Goal: Find contact information: Find contact information

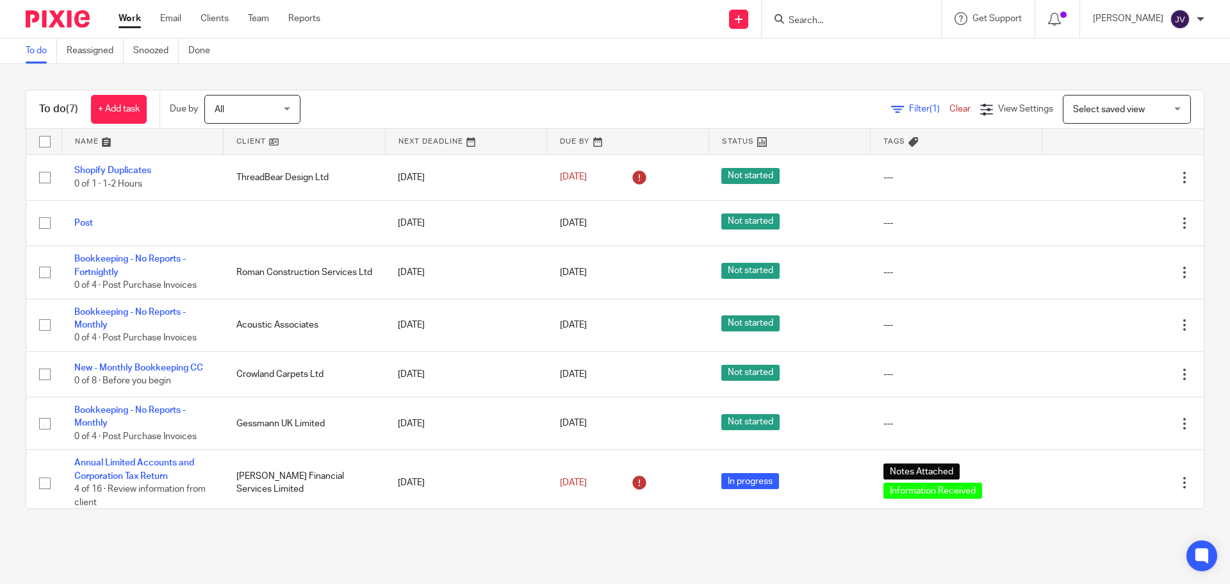
click at [853, 22] on input "Search" at bounding box center [844, 21] width 115 height 12
click at [830, 17] on input "Search" at bounding box center [844, 21] width 115 height 12
click at [862, 18] on input "Search" at bounding box center [844, 21] width 115 height 12
type input "j"
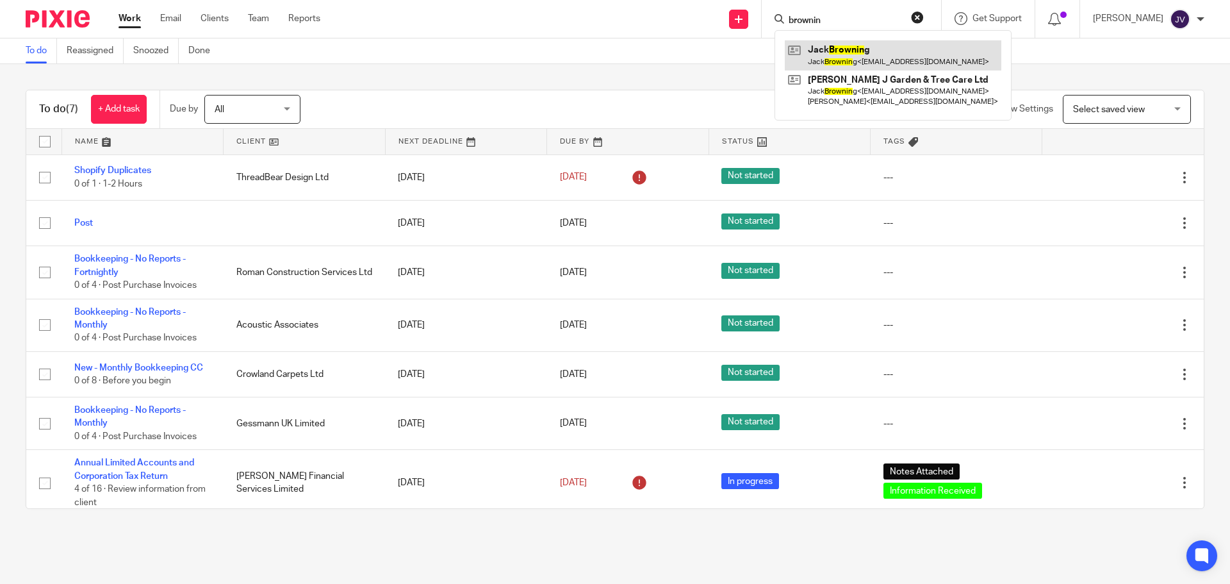
type input "brownin"
click at [893, 63] on link at bounding box center [893, 54] width 216 height 29
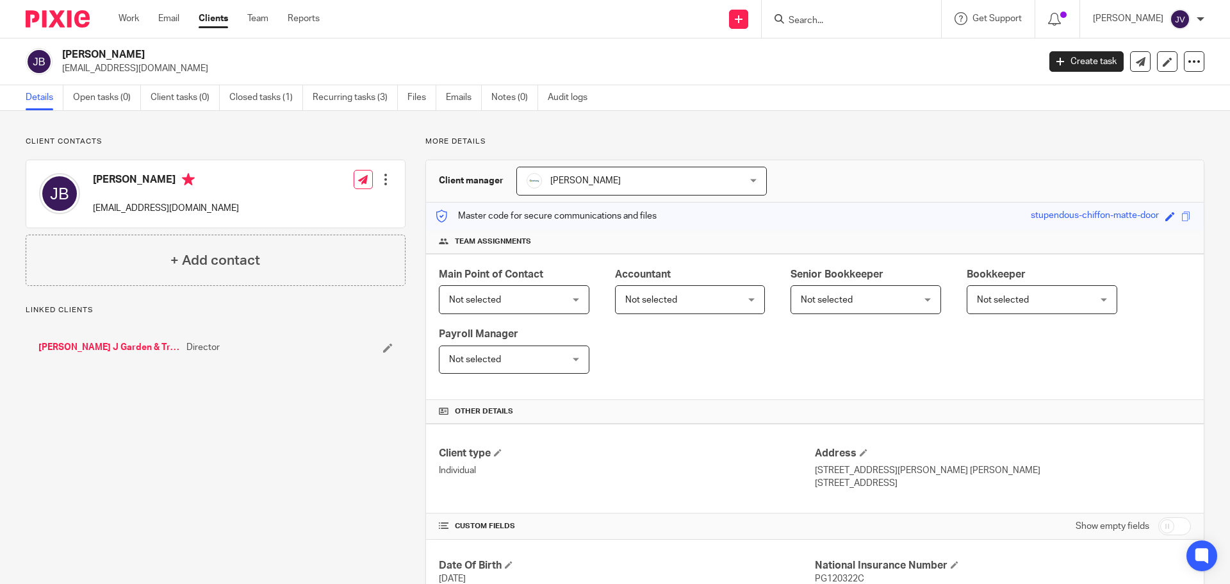
click at [146, 348] on link "[PERSON_NAME] J Garden & Tree Care Ltd" at bounding box center [109, 347] width 142 height 13
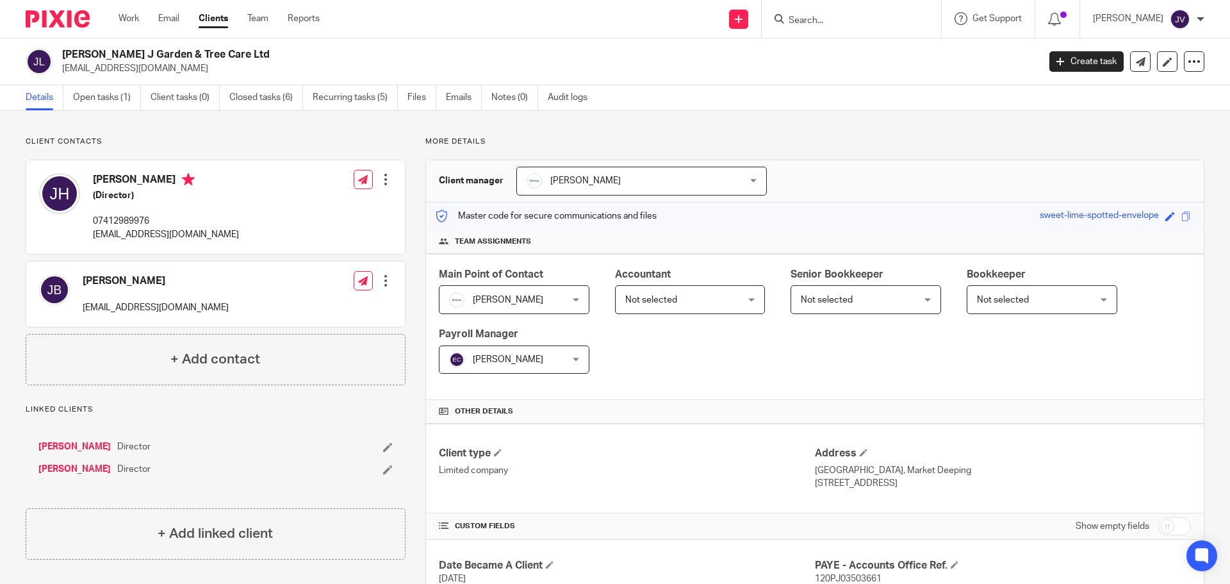
click at [826, 22] on input "Search" at bounding box center [844, 21] width 115 height 12
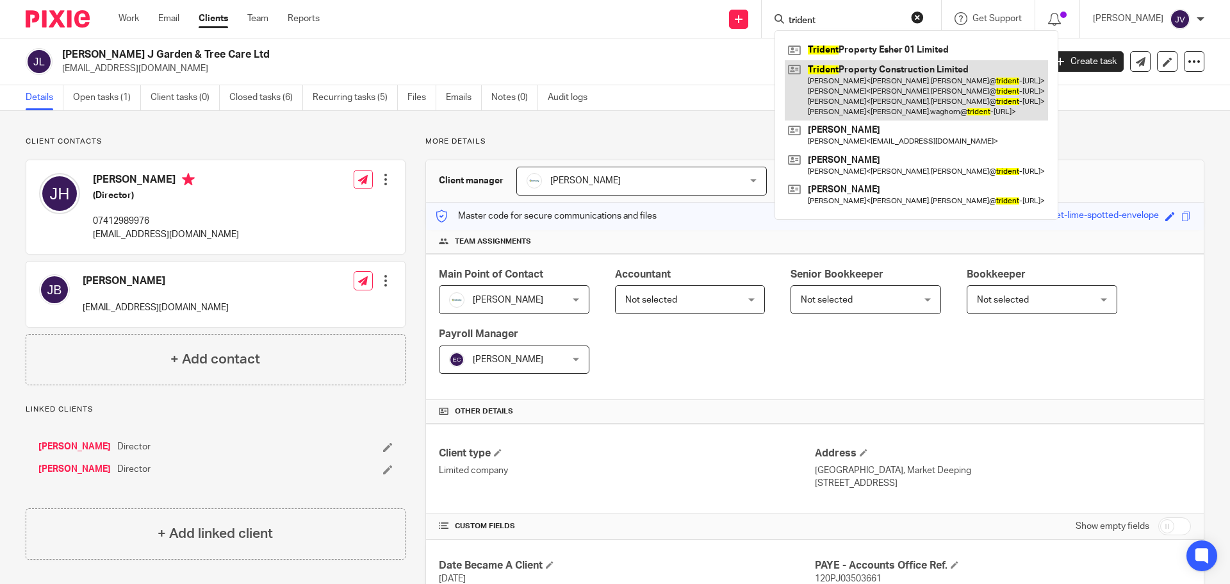
type input "trident"
click at [892, 78] on link at bounding box center [916, 90] width 263 height 61
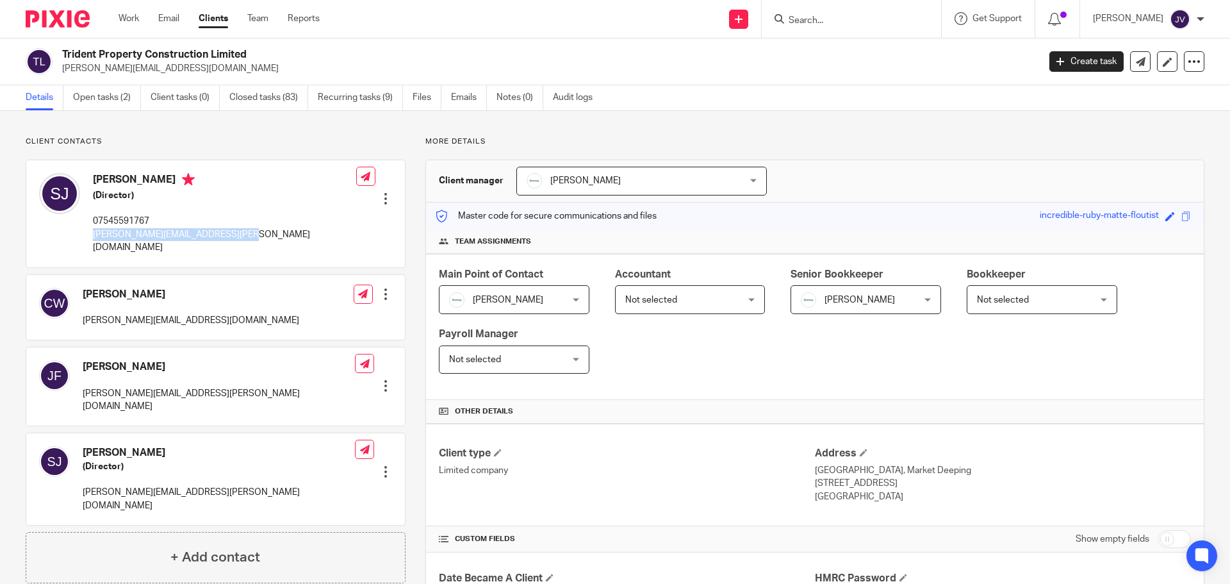
drag, startPoint x: 263, startPoint y: 241, endPoint x: 92, endPoint y: 239, distance: 171.7
click at [92, 239] on div "Samantha Johnson (Director) 07545591767 sam.johnson@trident-property.com Edit c…" at bounding box center [215, 213] width 379 height 106
copy p "sam.johnson@trident-property.com"
click at [884, 142] on p "More details" at bounding box center [814, 141] width 779 height 10
click at [86, 28] on div at bounding box center [53, 19] width 106 height 38
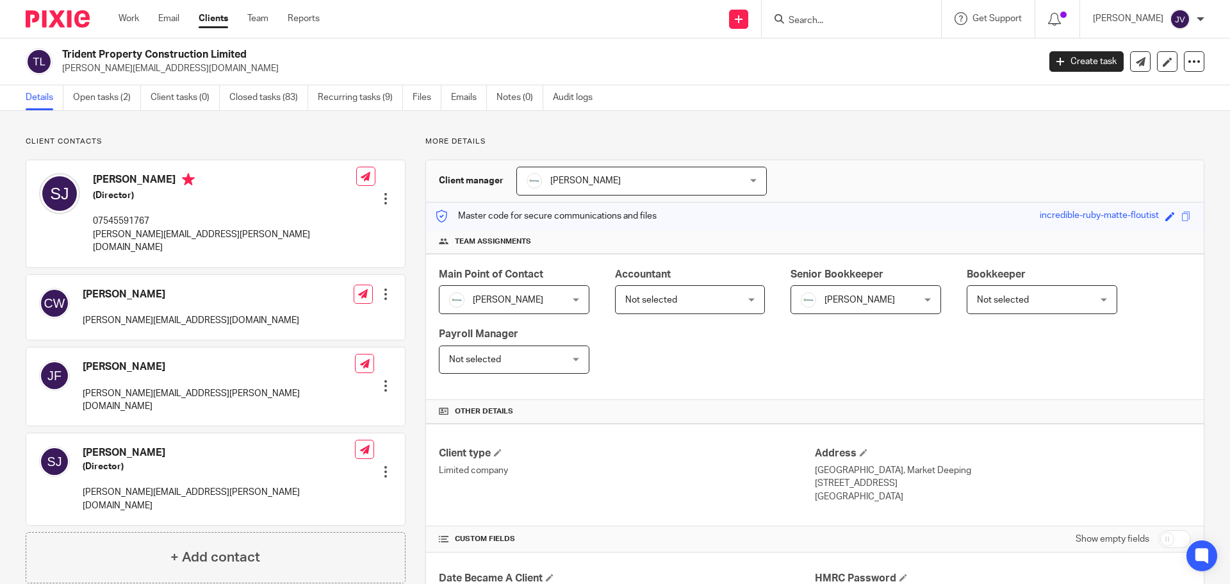
click at [55, 22] on img at bounding box center [58, 18] width 64 height 17
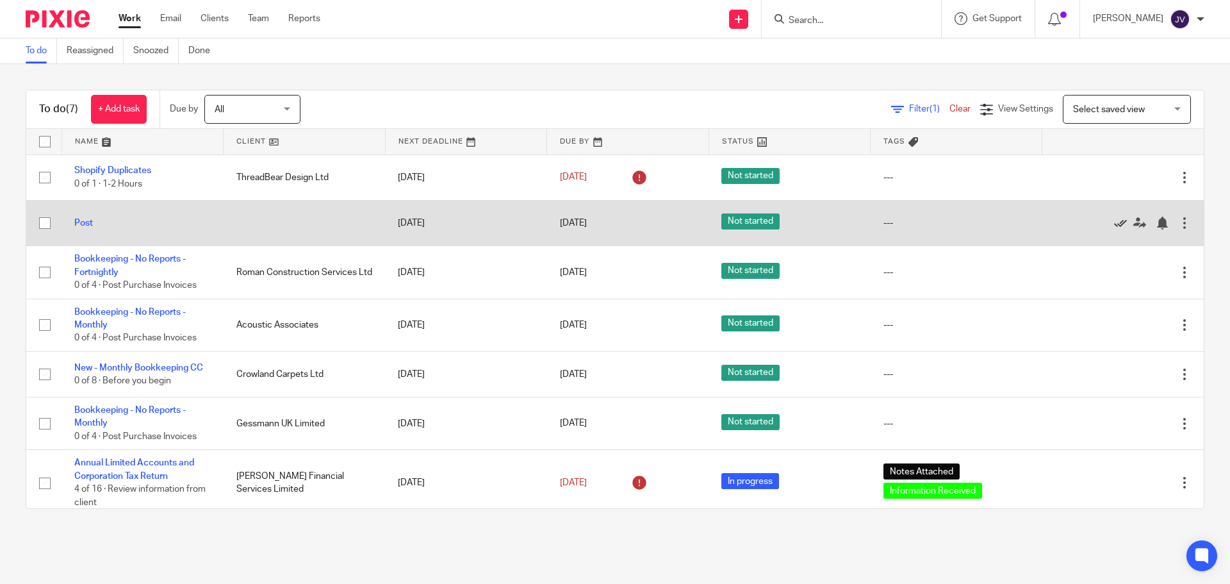
click at [1114, 221] on icon at bounding box center [1120, 222] width 13 height 13
